Goal: Information Seeking & Learning: Learn about a topic

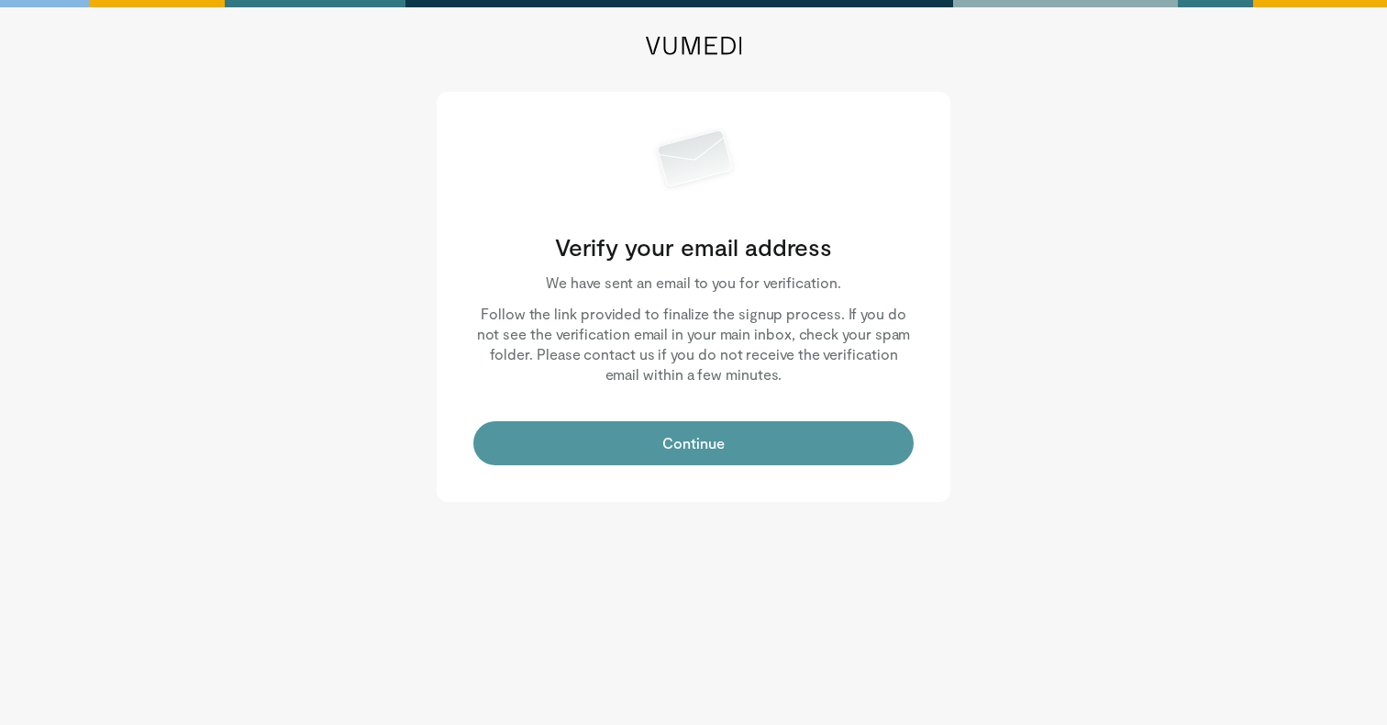
click at [698, 453] on button "Continue" at bounding box center [693, 443] width 440 height 44
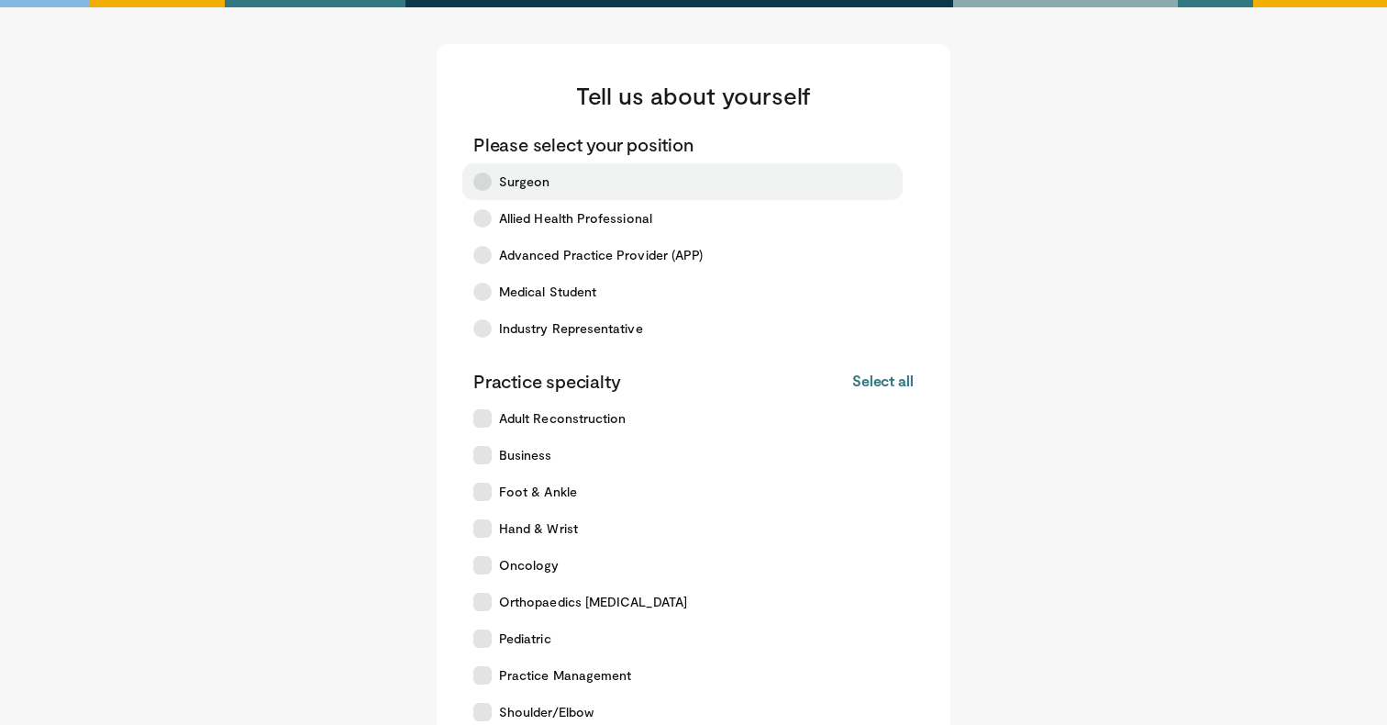
click at [487, 180] on icon at bounding box center [482, 181] width 18 height 18
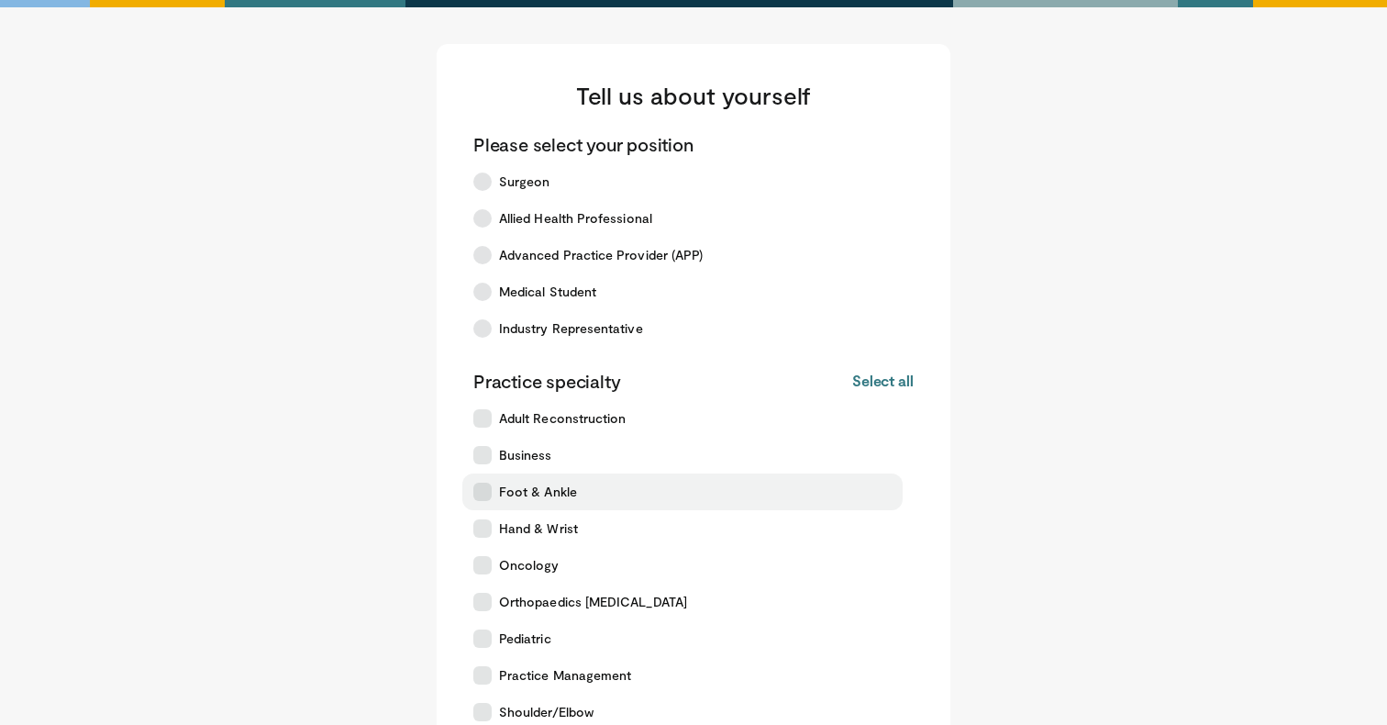
click at [489, 484] on icon at bounding box center [482, 491] width 18 height 18
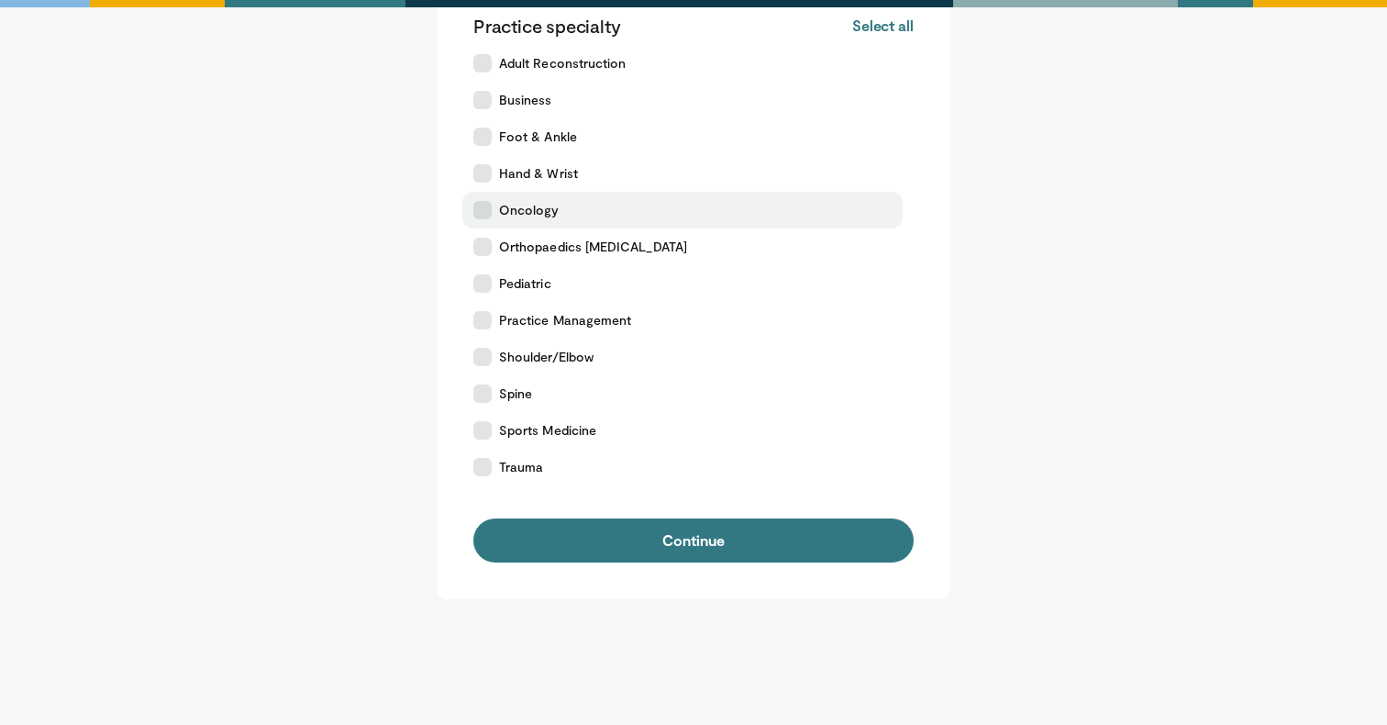
scroll to position [411, 0]
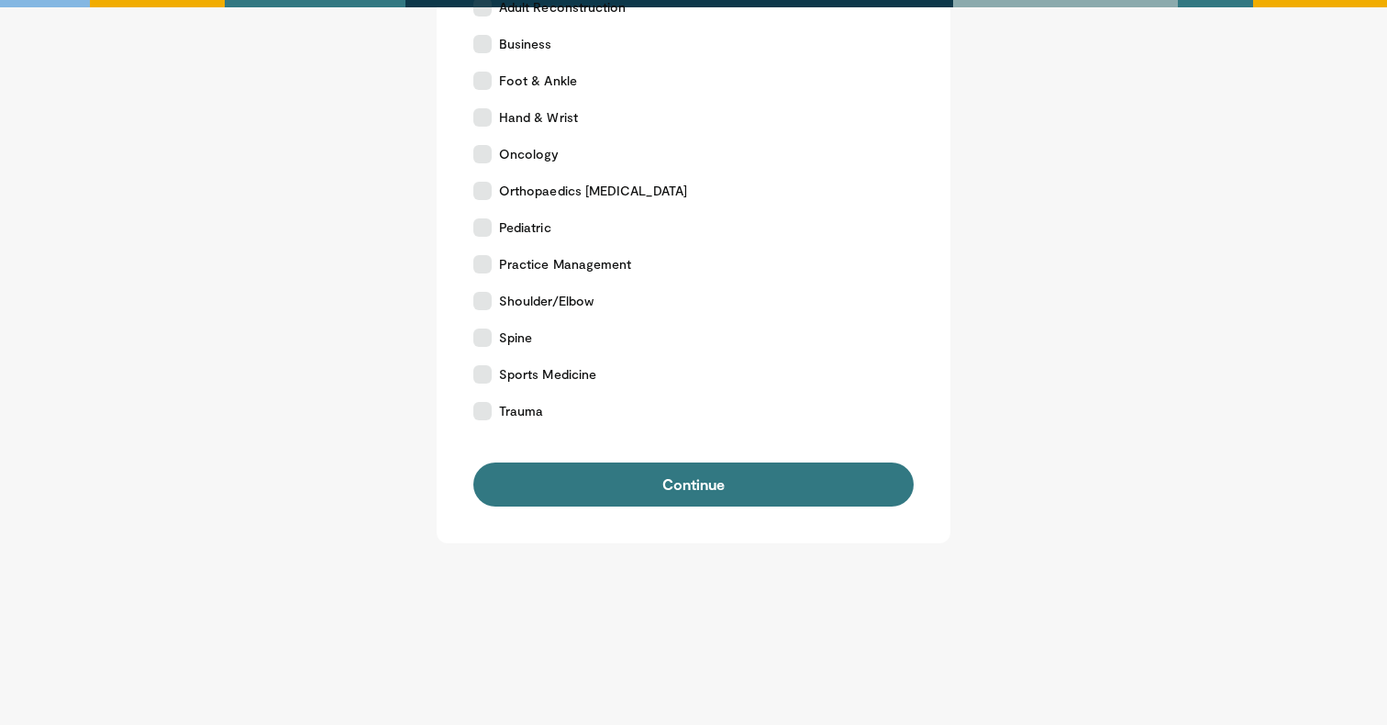
click at [688, 449] on form "Please select your position Surgeon Allied Health Professional Advanced Practic…" at bounding box center [693, 113] width 440 height 785
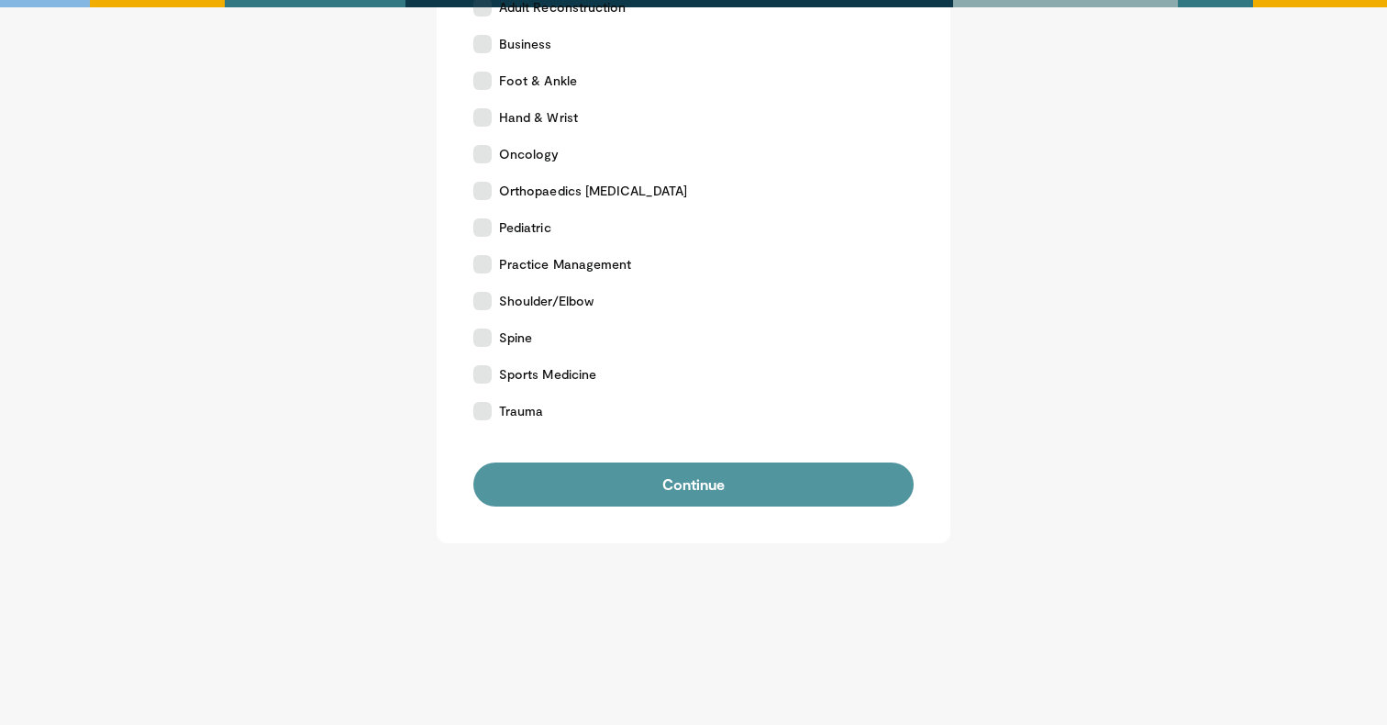
click at [687, 478] on button "Continue" at bounding box center [693, 484] width 440 height 44
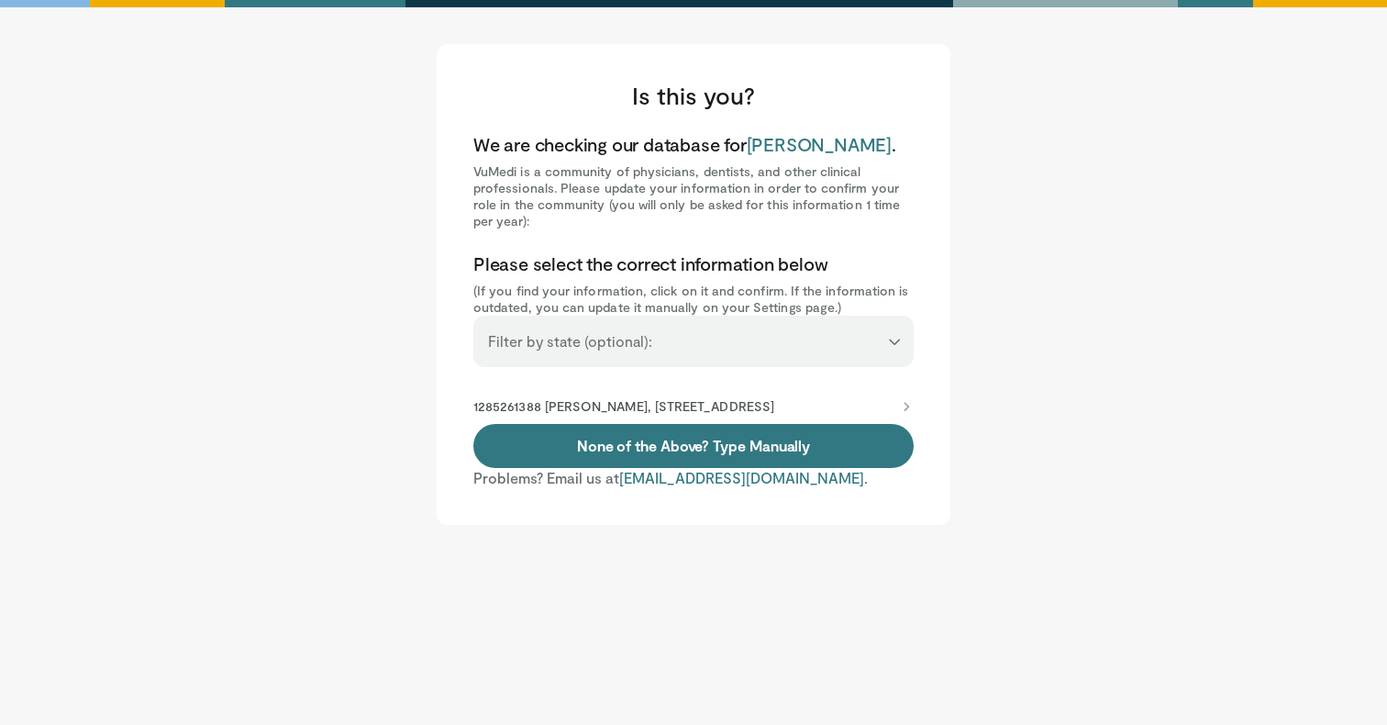
click at [759, 357] on div "**********" at bounding box center [693, 340] width 440 height 51
click at [587, 339] on select "**********" at bounding box center [693, 332] width 440 height 35
click at [774, 404] on p "1285261388 Corinne Sommi, 111 S 11th St, Philadelphia, PA, 19107-4870" at bounding box center [623, 406] width 301 height 17
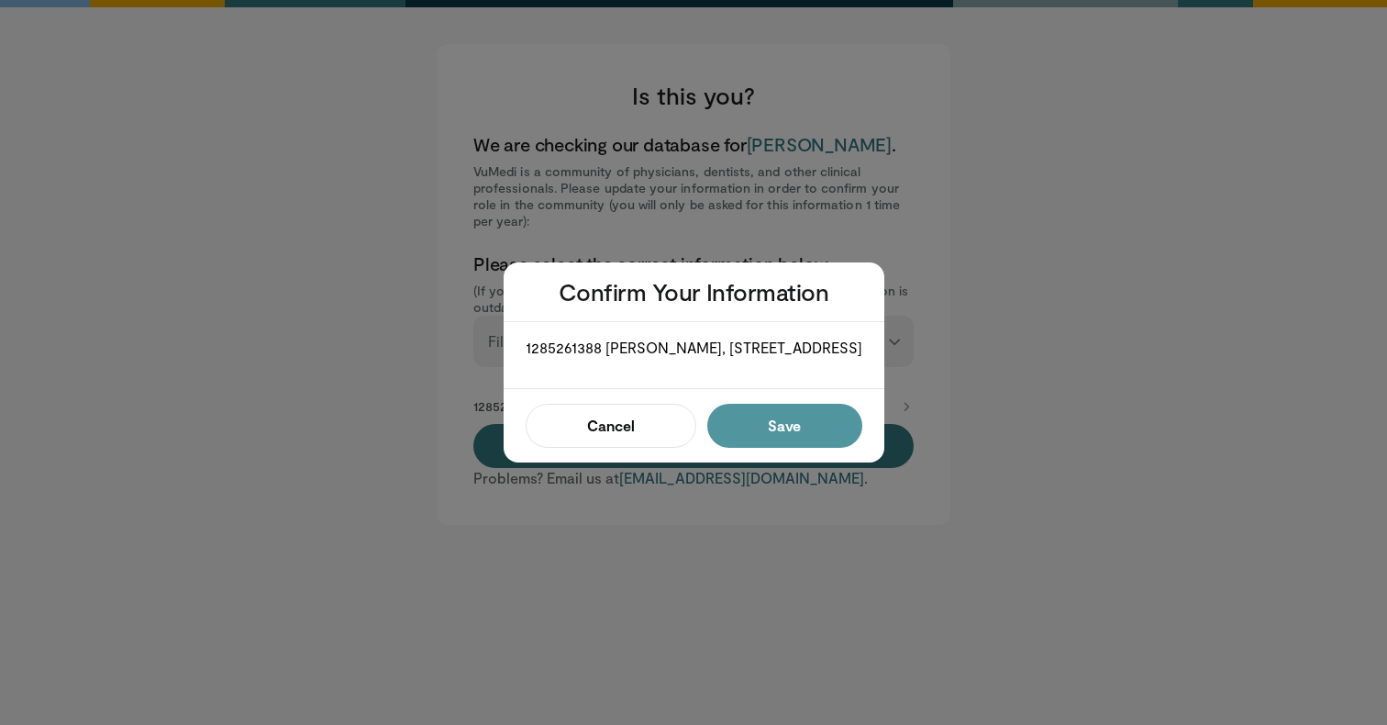
click at [787, 440] on button "Save" at bounding box center [784, 426] width 155 height 44
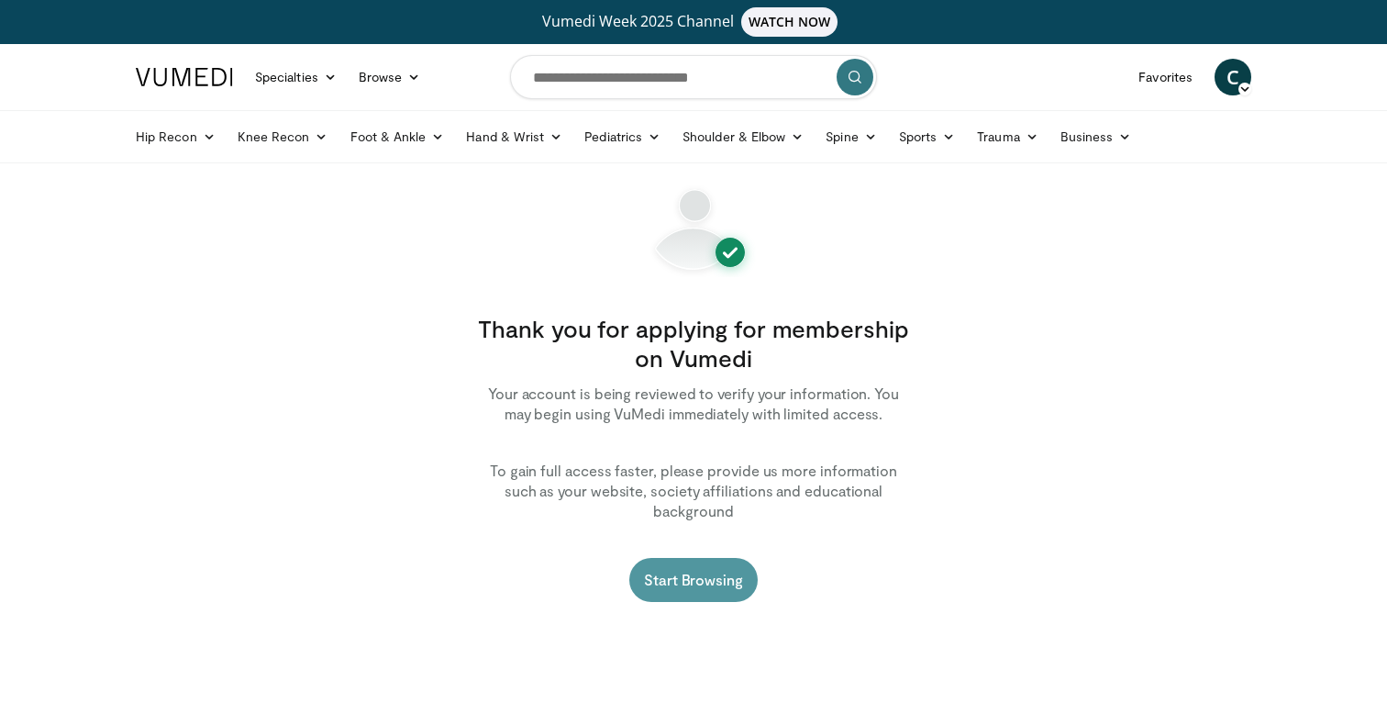
click at [698, 559] on link "Start Browsing" at bounding box center [693, 580] width 128 height 44
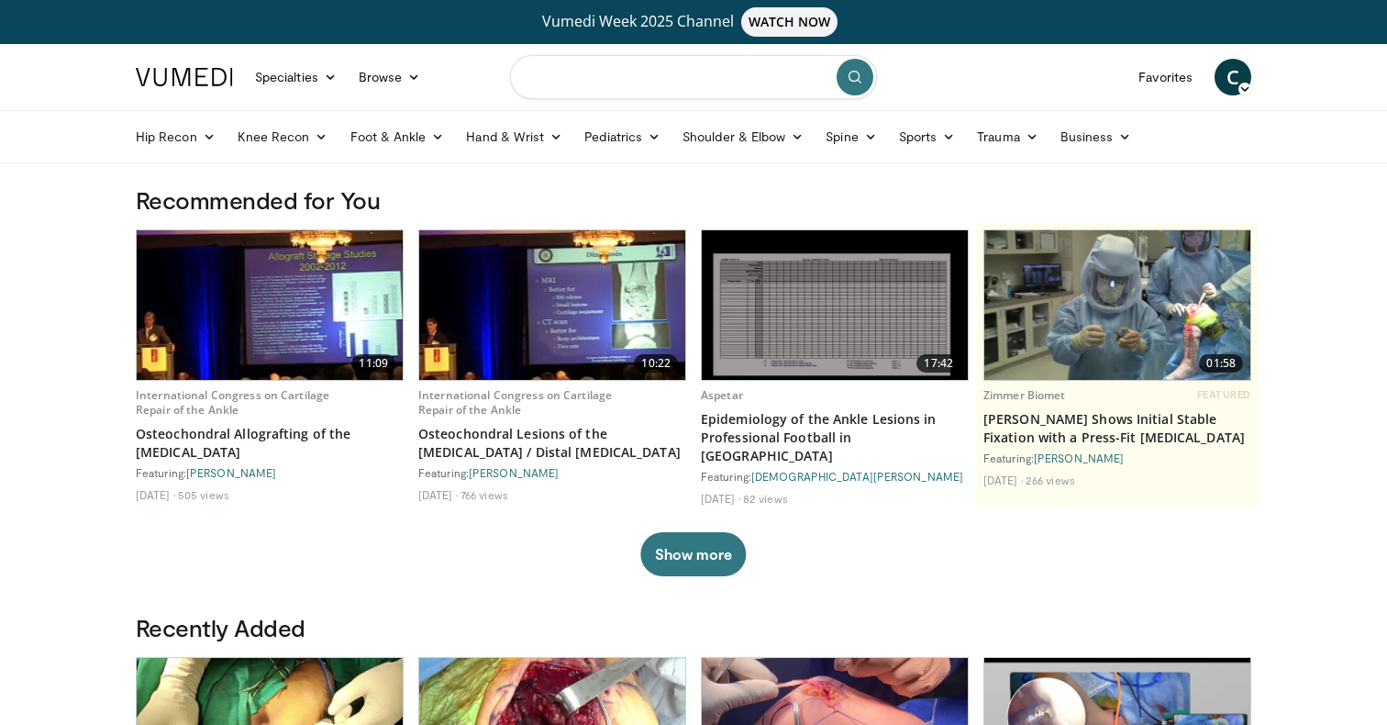
click at [655, 71] on input "Search topics, interventions" at bounding box center [693, 77] width 367 height 44
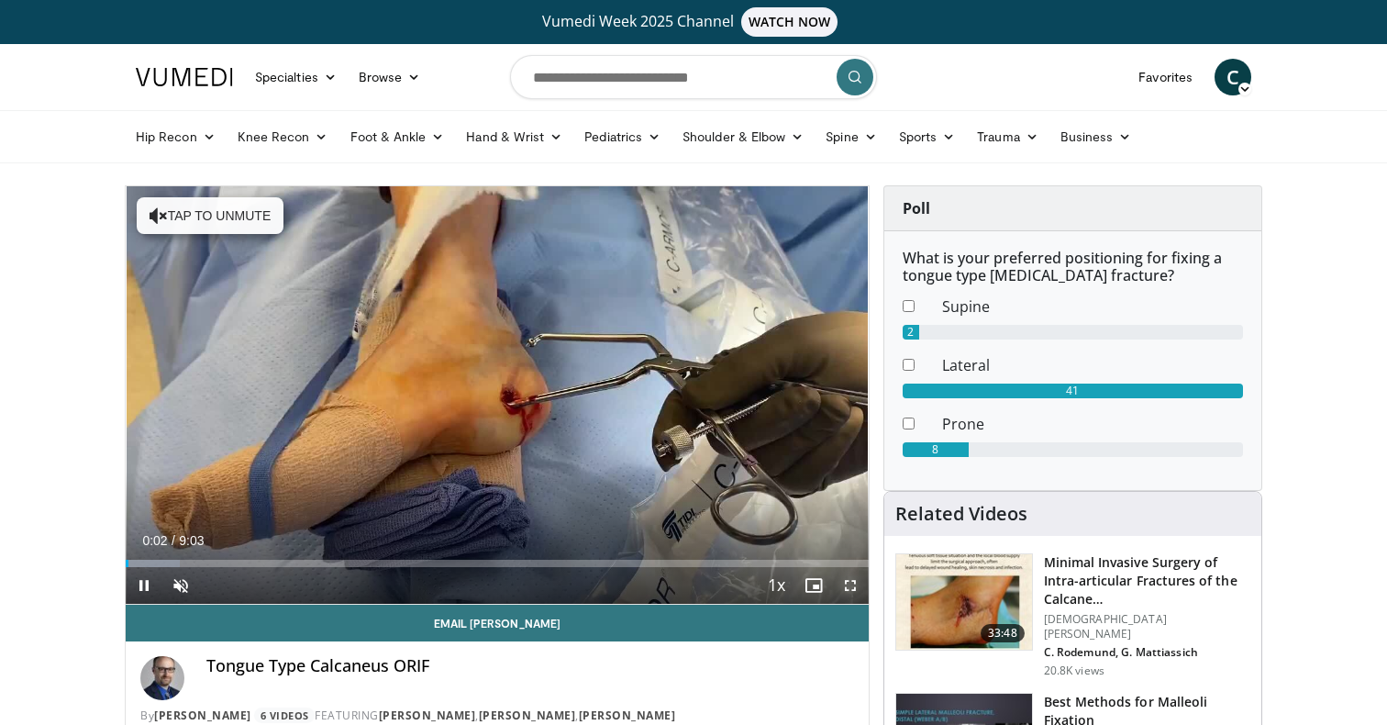
click at [848, 581] on span "Video Player" at bounding box center [850, 585] width 37 height 37
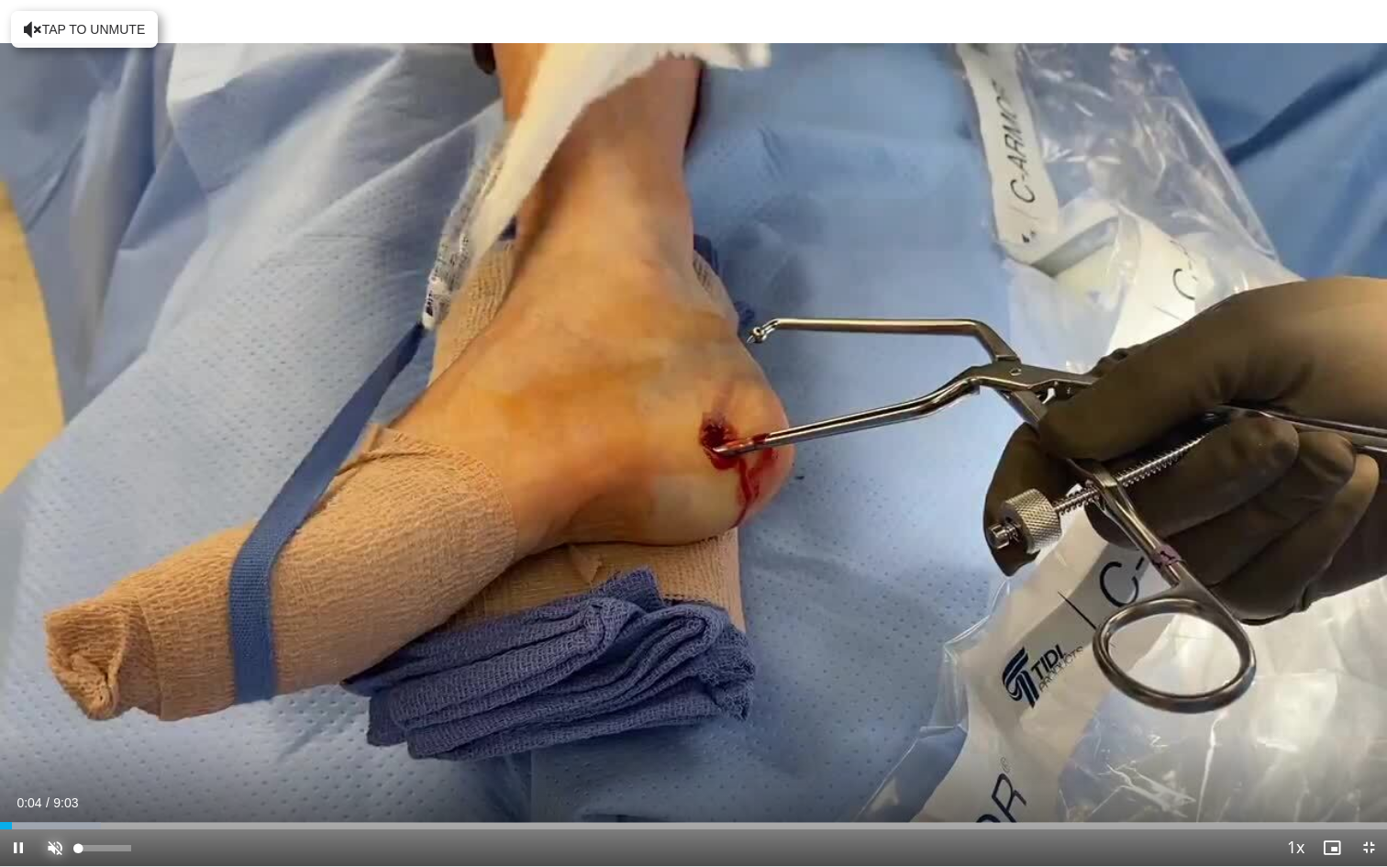
click at [49, 724] on span "Video Player" at bounding box center [55, 847] width 37 height 37
click at [1272, 724] on div "10 seconds Tap to unmute" at bounding box center [693, 433] width 1387 height 866
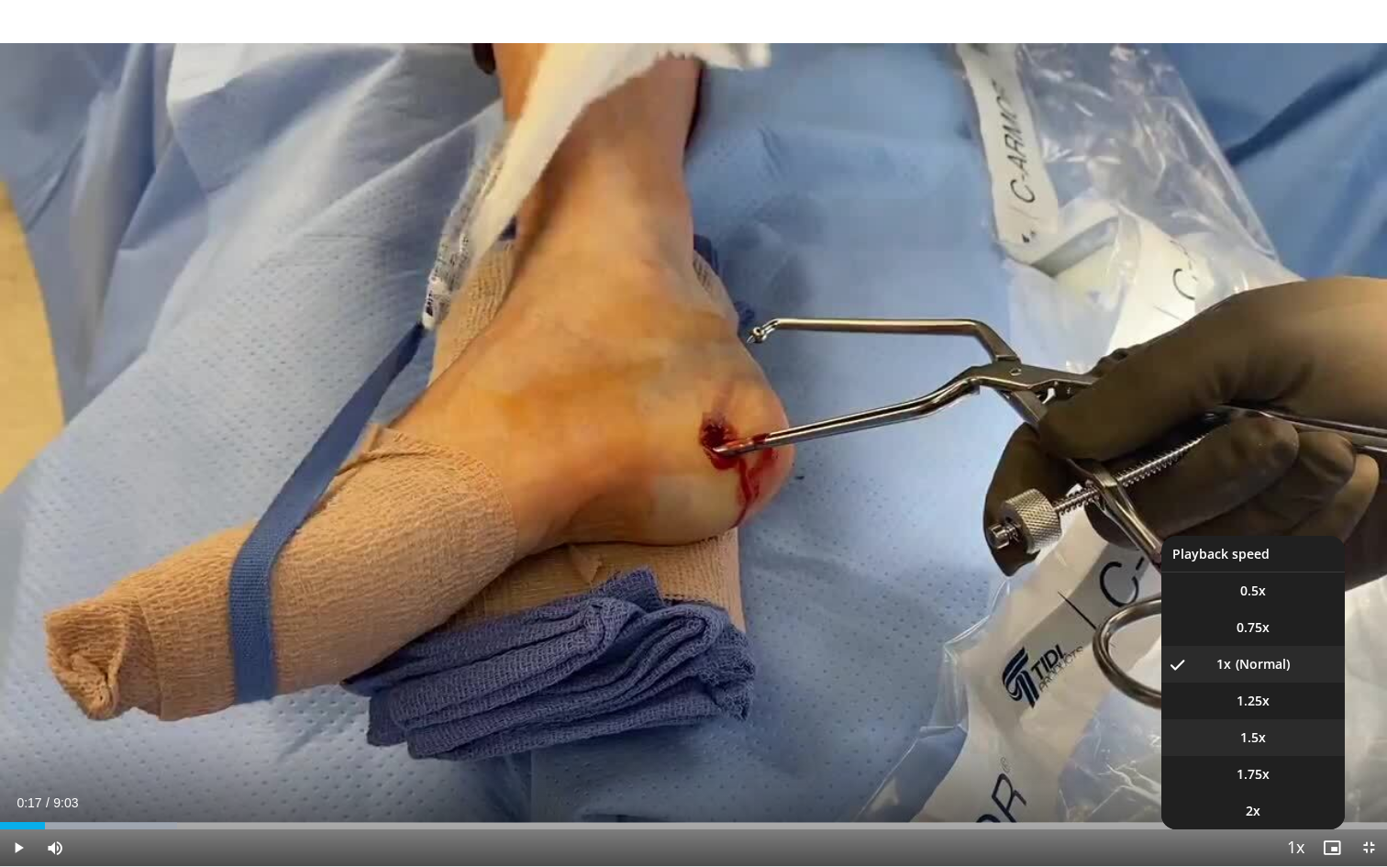
click at [1270, 724] on li "1.5x" at bounding box center [1252, 737] width 183 height 37
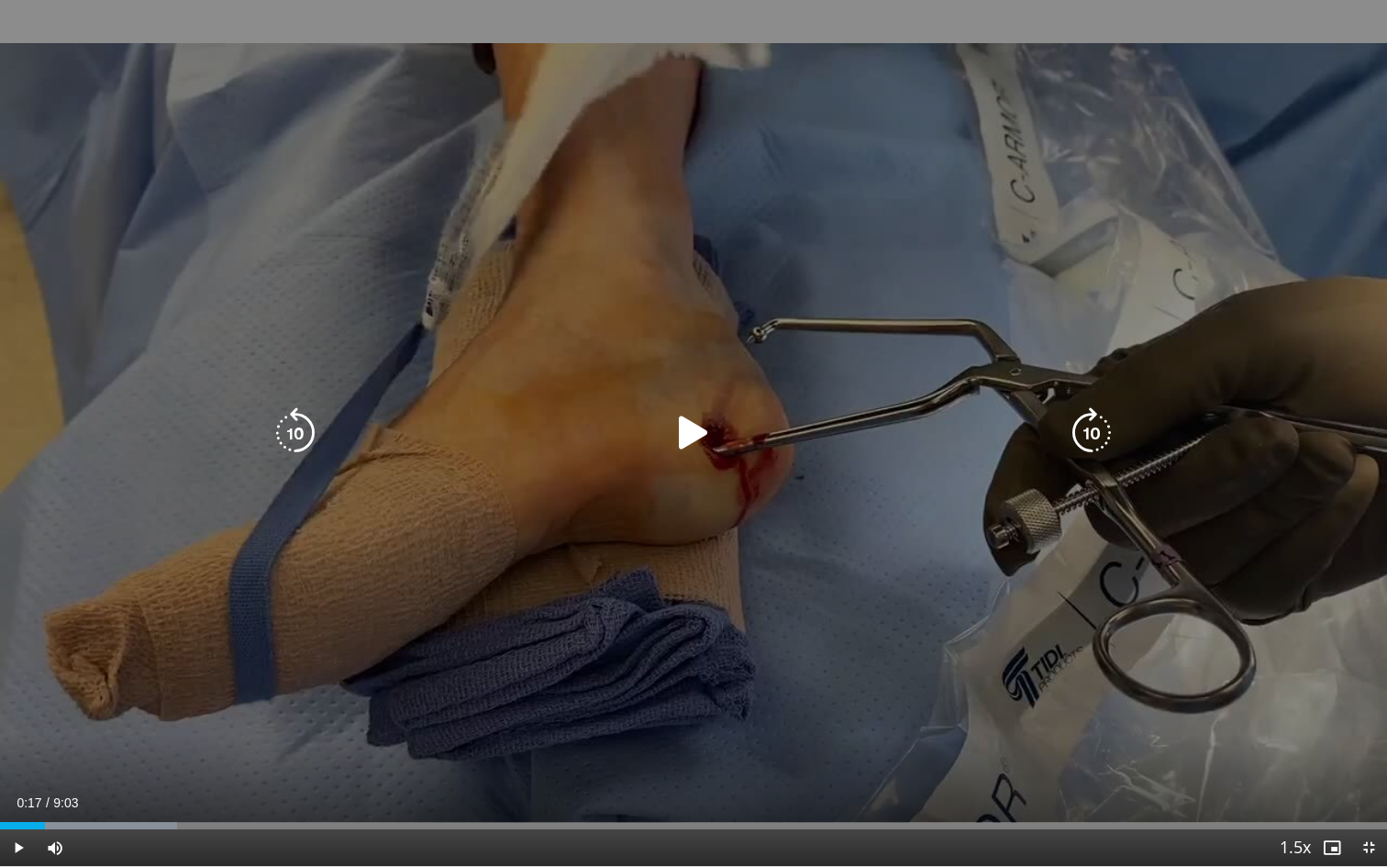
click at [682, 453] on icon "Video Player" at bounding box center [693, 432] width 51 height 51
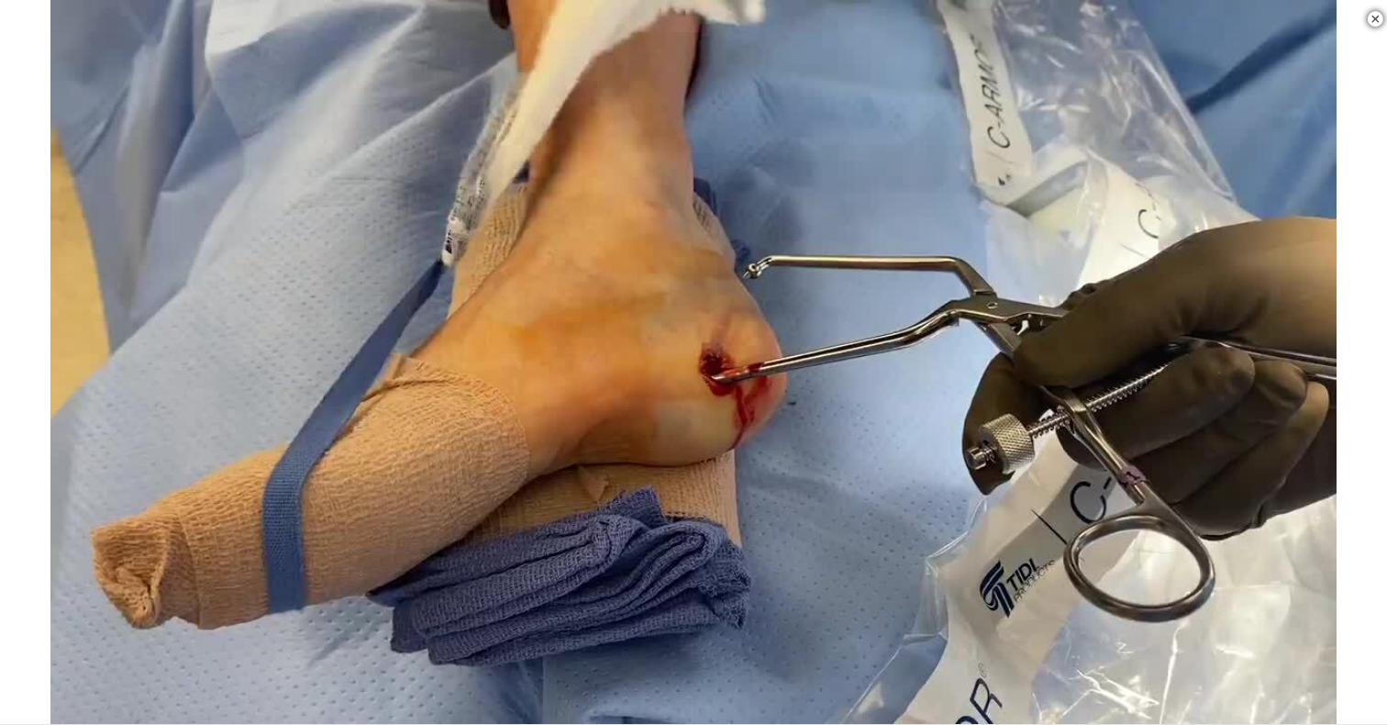
scroll to position [1128, 0]
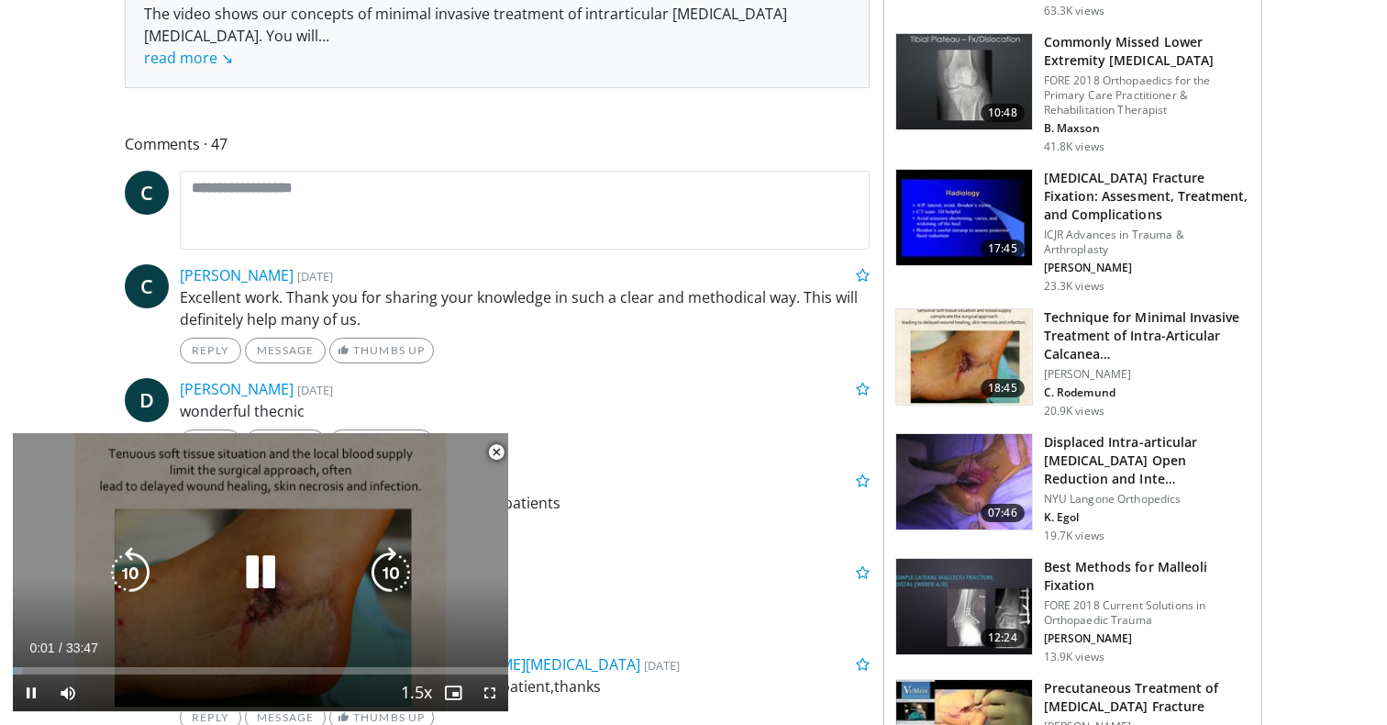
scroll to position [833, 0]
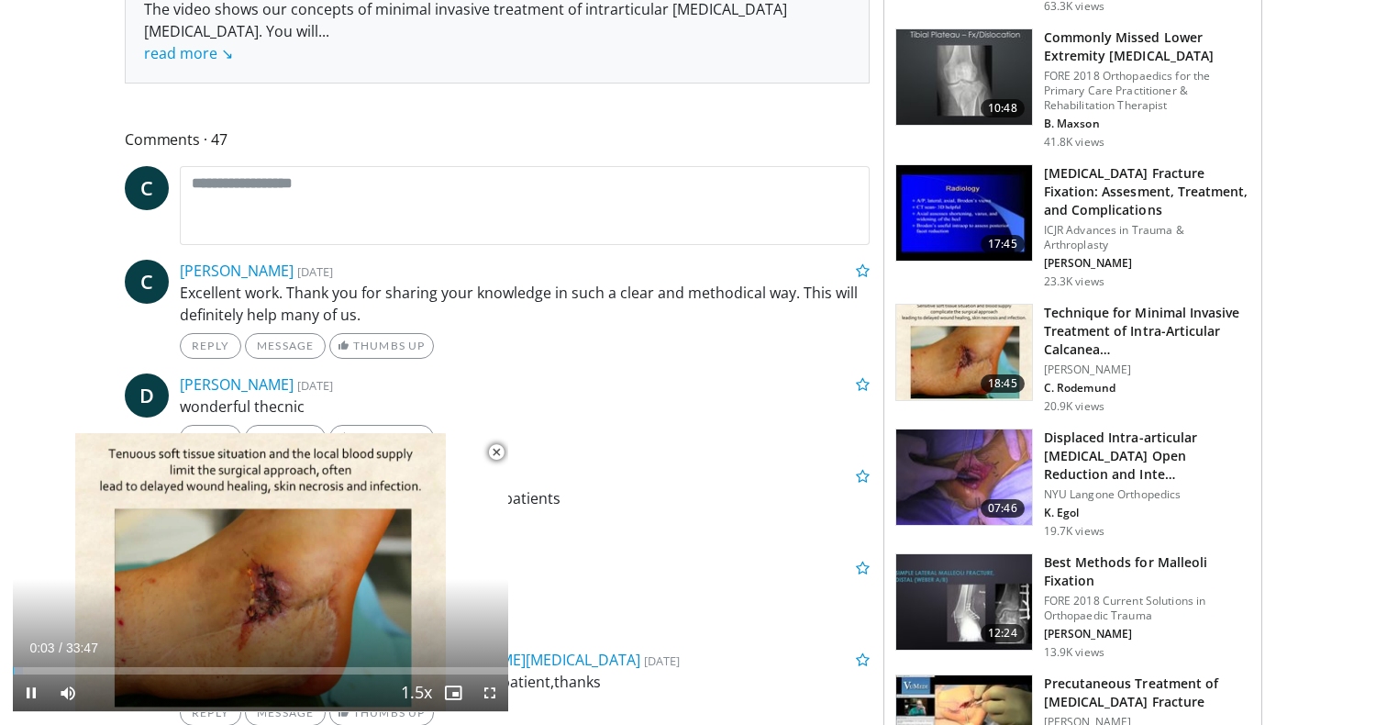
click at [495, 451] on span "Video Player" at bounding box center [496, 452] width 37 height 37
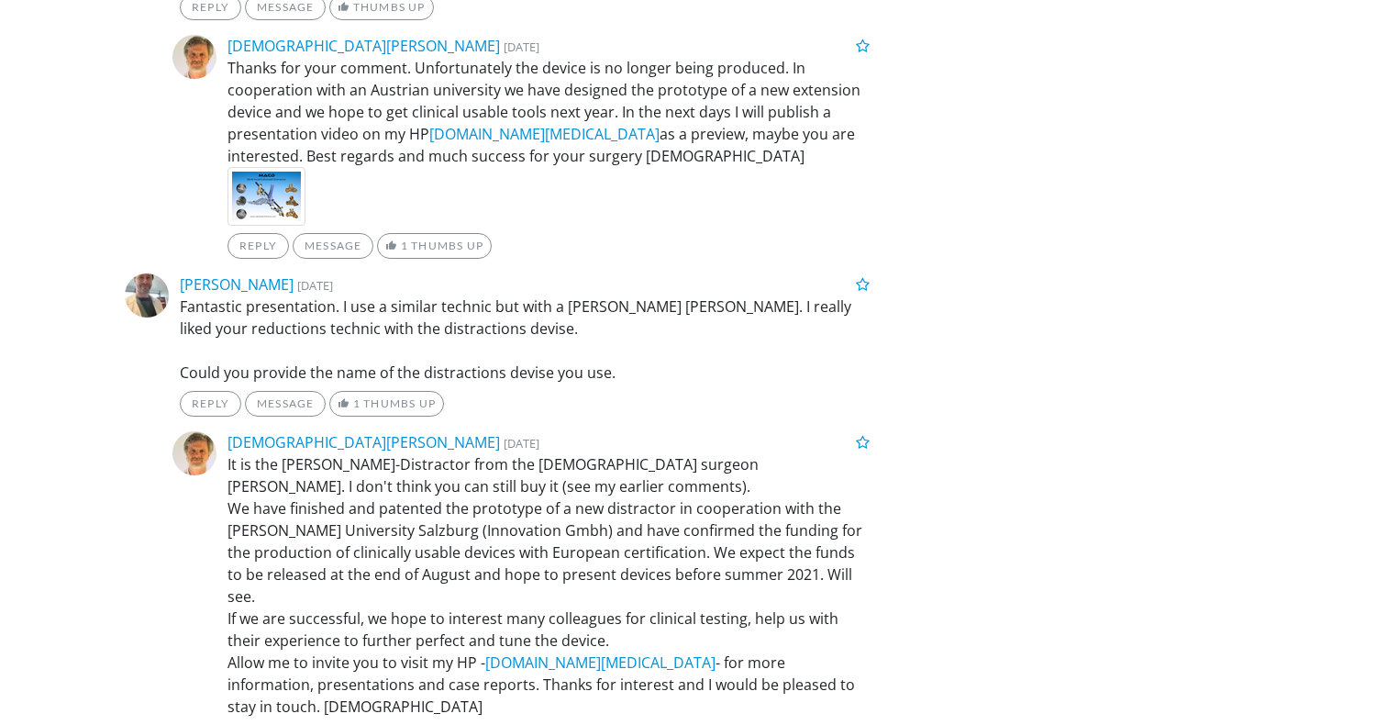
scroll to position [3984, 0]
